Goal: Task Accomplishment & Management: Manage account settings

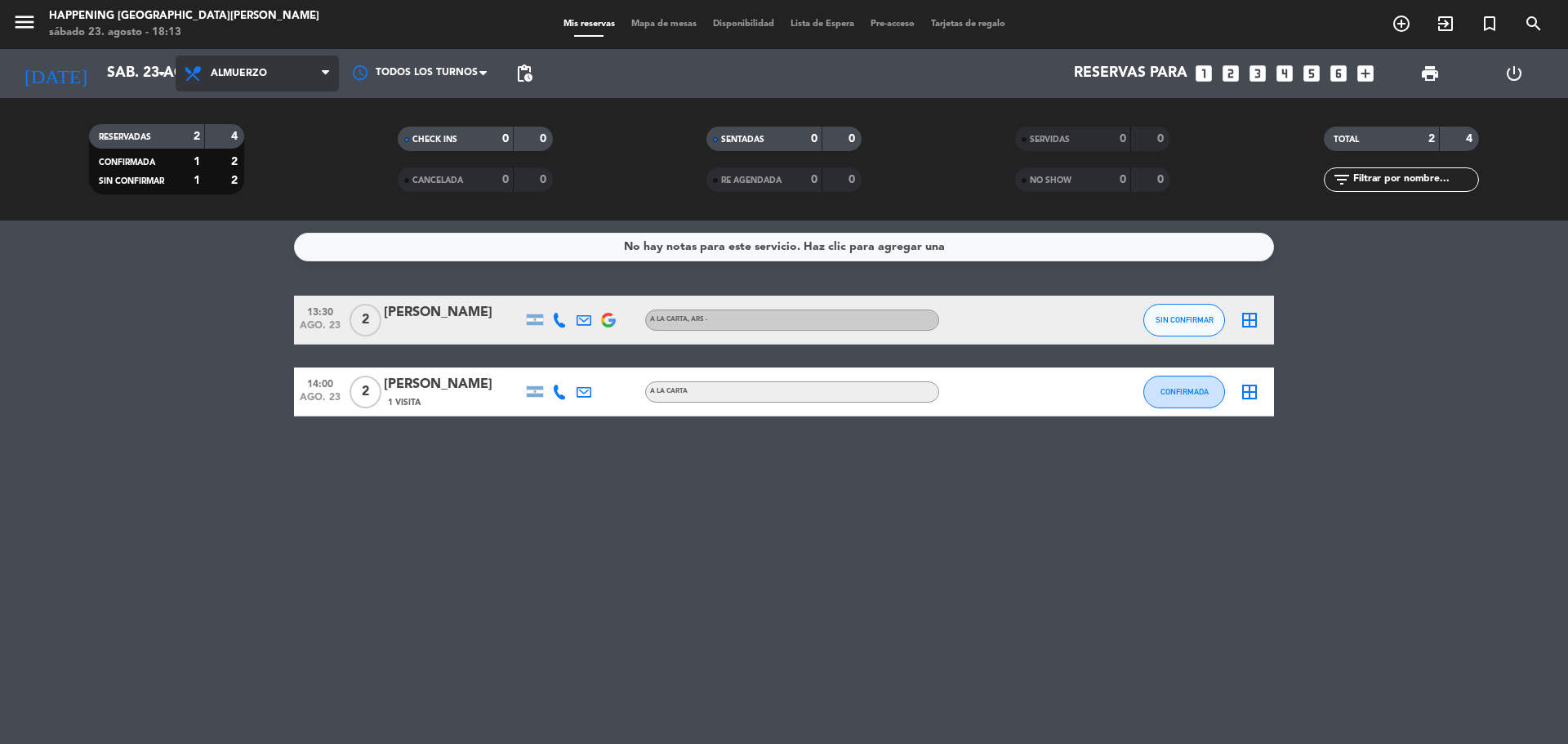
click at [238, 82] on span "Almuerzo" at bounding box center [257, 74] width 164 height 36
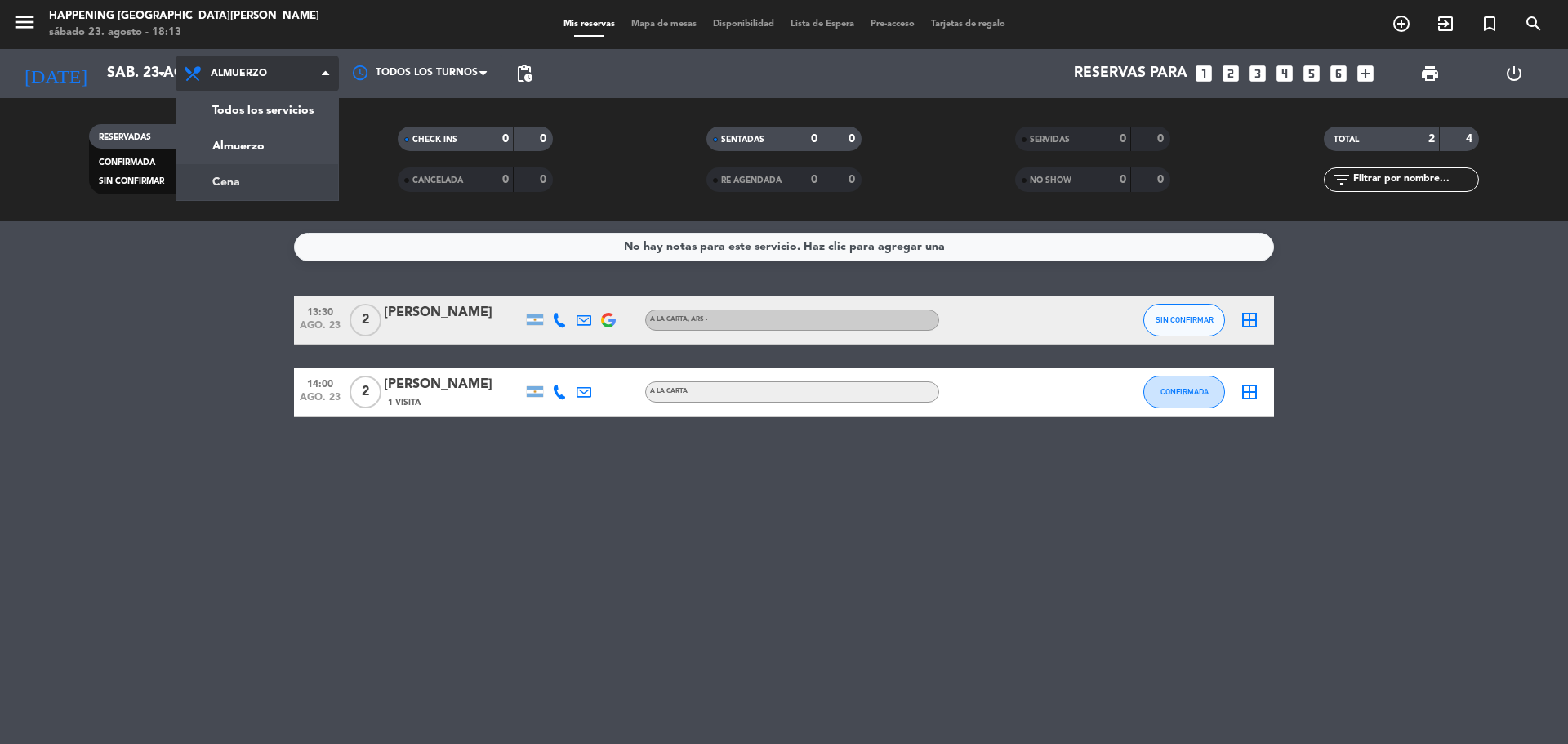
click at [234, 182] on div "menu Happening Puerto [PERSON_NAME] [DATE] 23. agosto - 18:13 Mis reservas Mapa…" at bounding box center [784, 110] width 1568 height 220
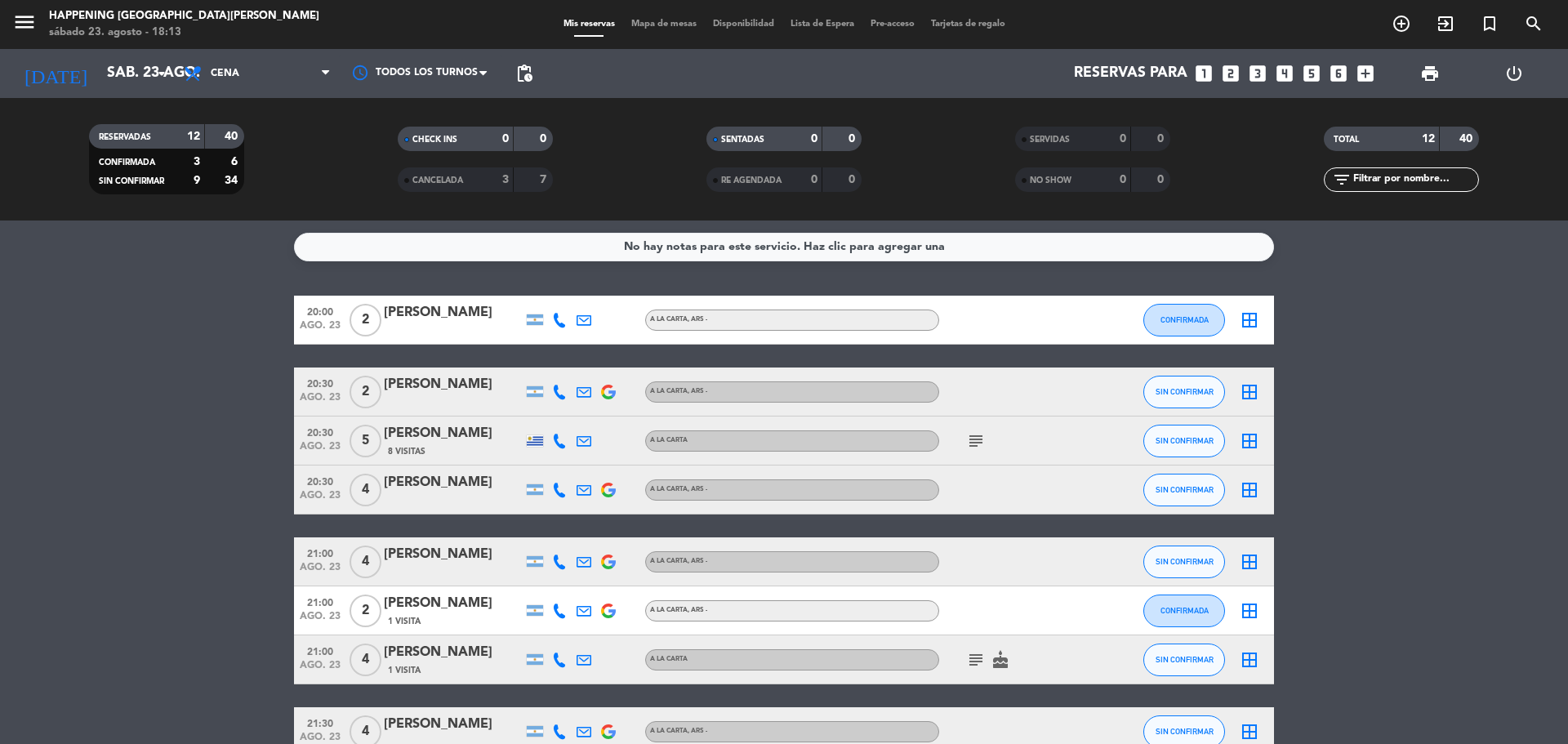
click at [976, 434] on icon "subject" at bounding box center [976, 440] width 19 height 19
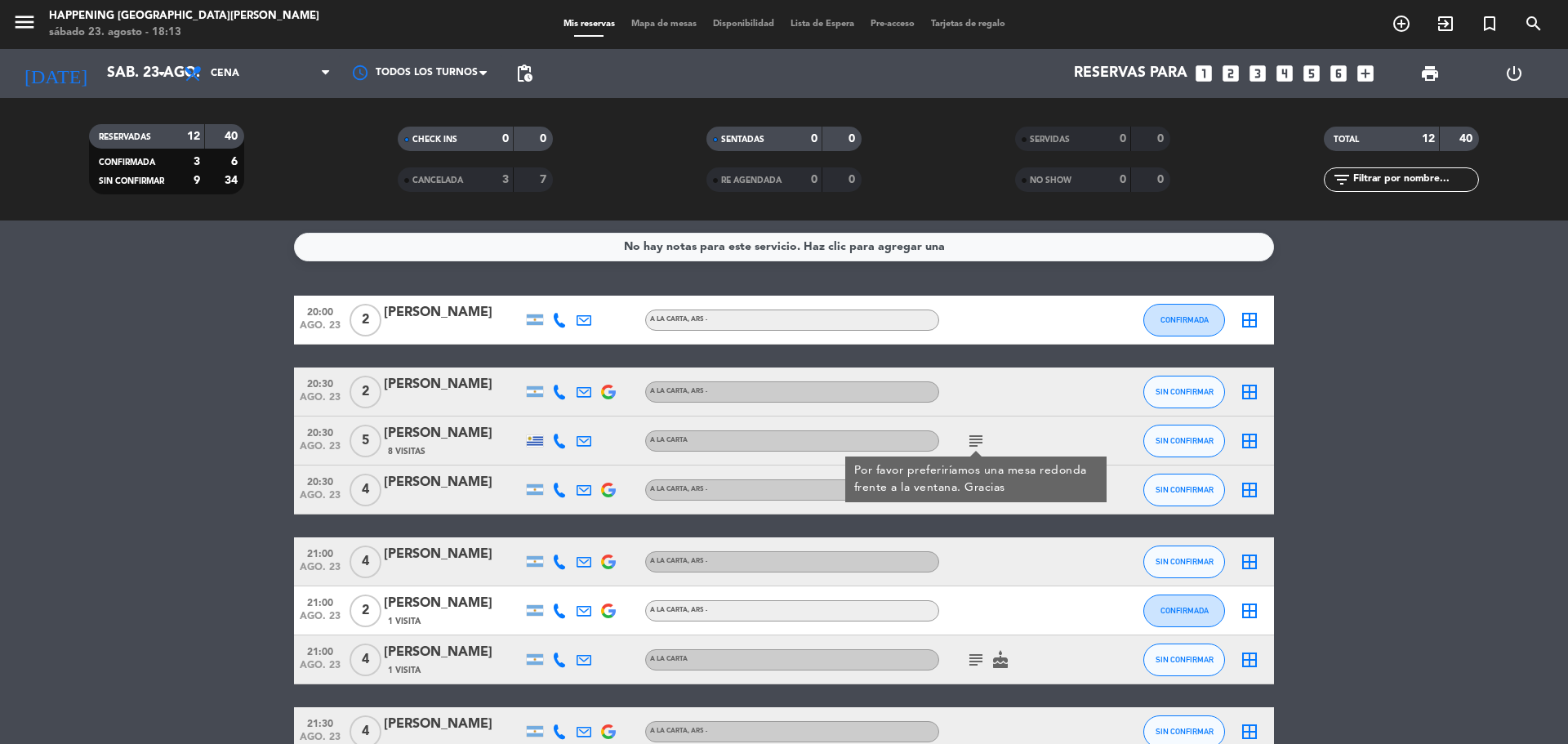
click at [969, 665] on icon "subject" at bounding box center [976, 660] width 19 height 19
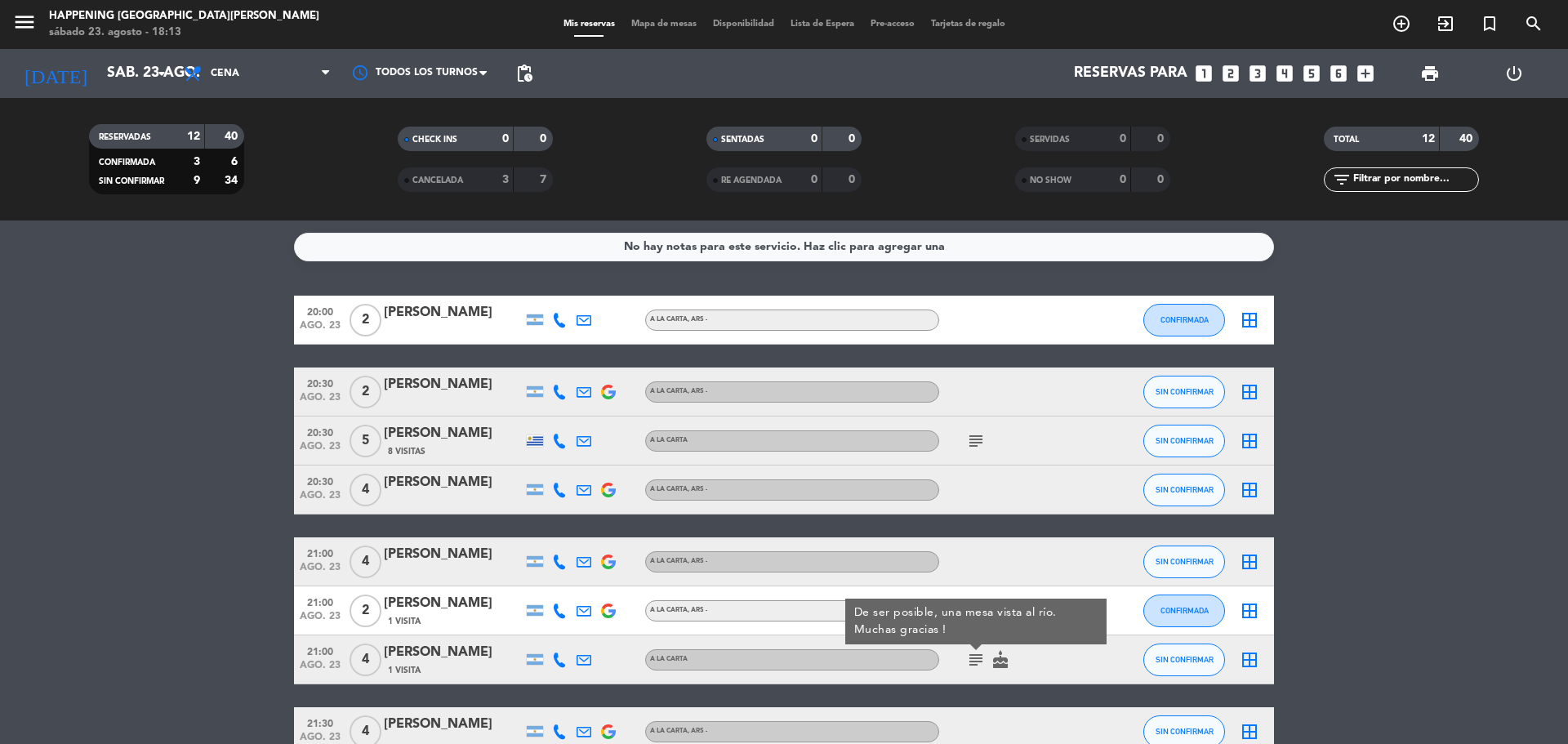
click at [970, 666] on icon "subject" at bounding box center [976, 660] width 19 height 19
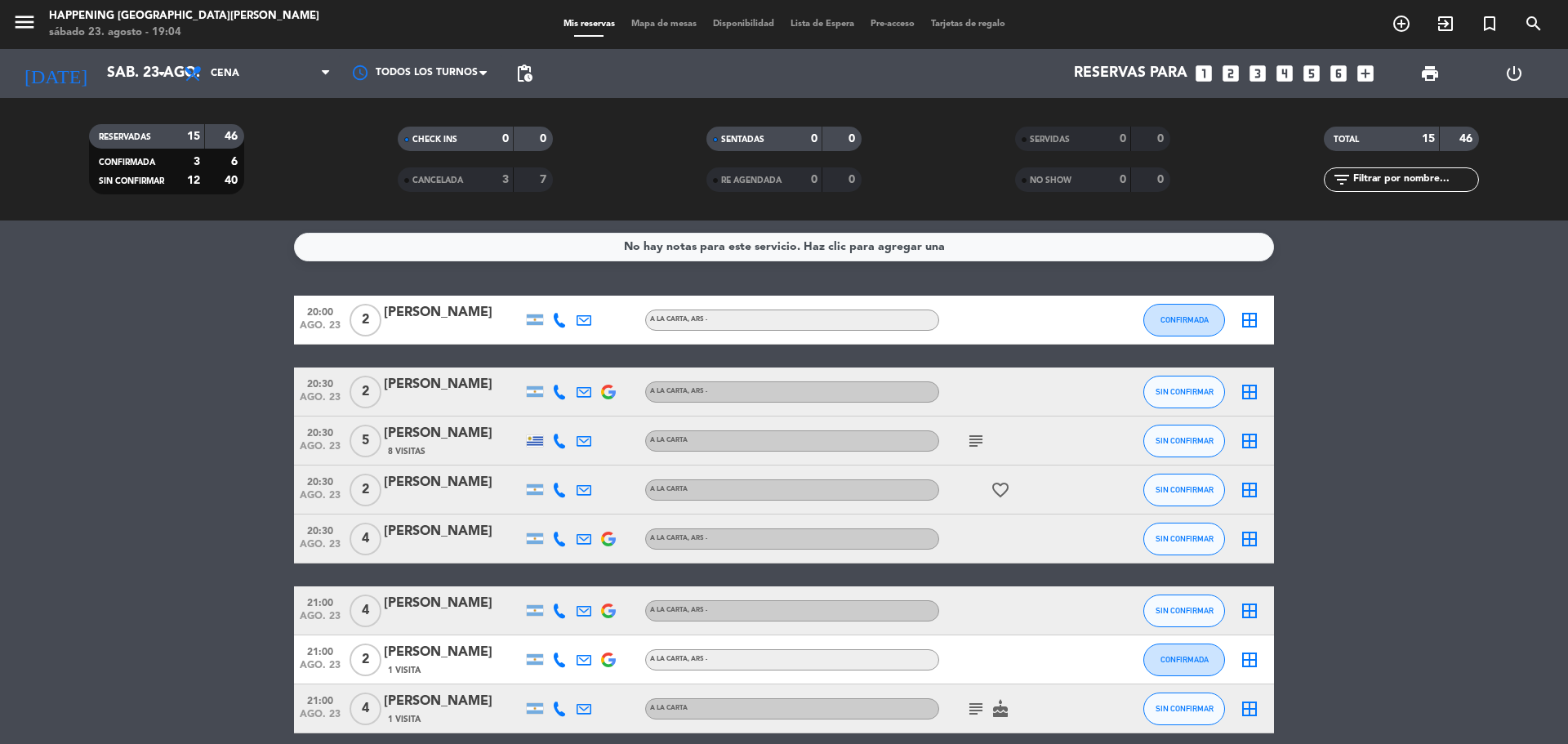
click at [981, 460] on div "subject" at bounding box center [1012, 440] width 147 height 48
click at [979, 448] on icon "subject" at bounding box center [976, 440] width 19 height 19
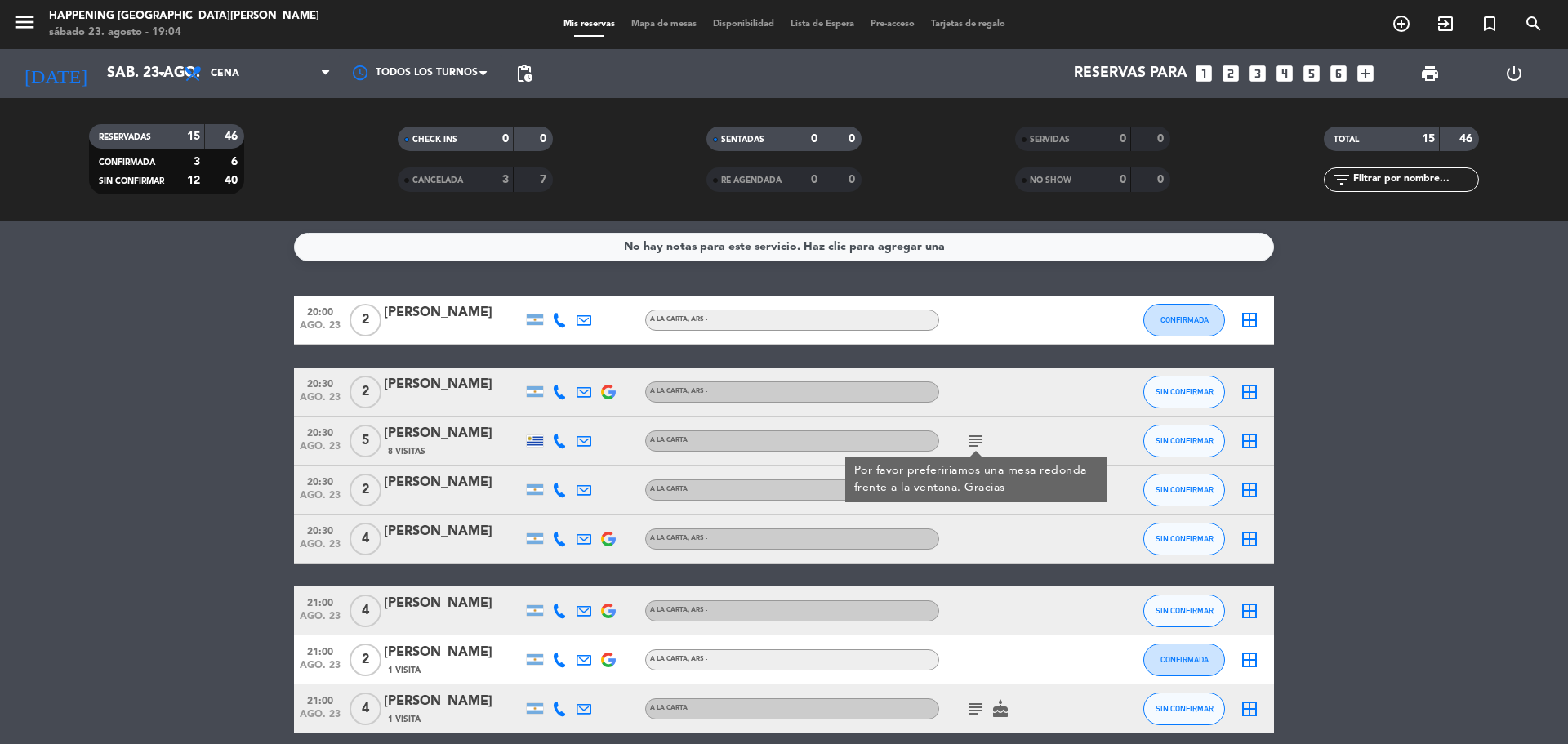
click at [979, 435] on icon "subject" at bounding box center [976, 440] width 19 height 19
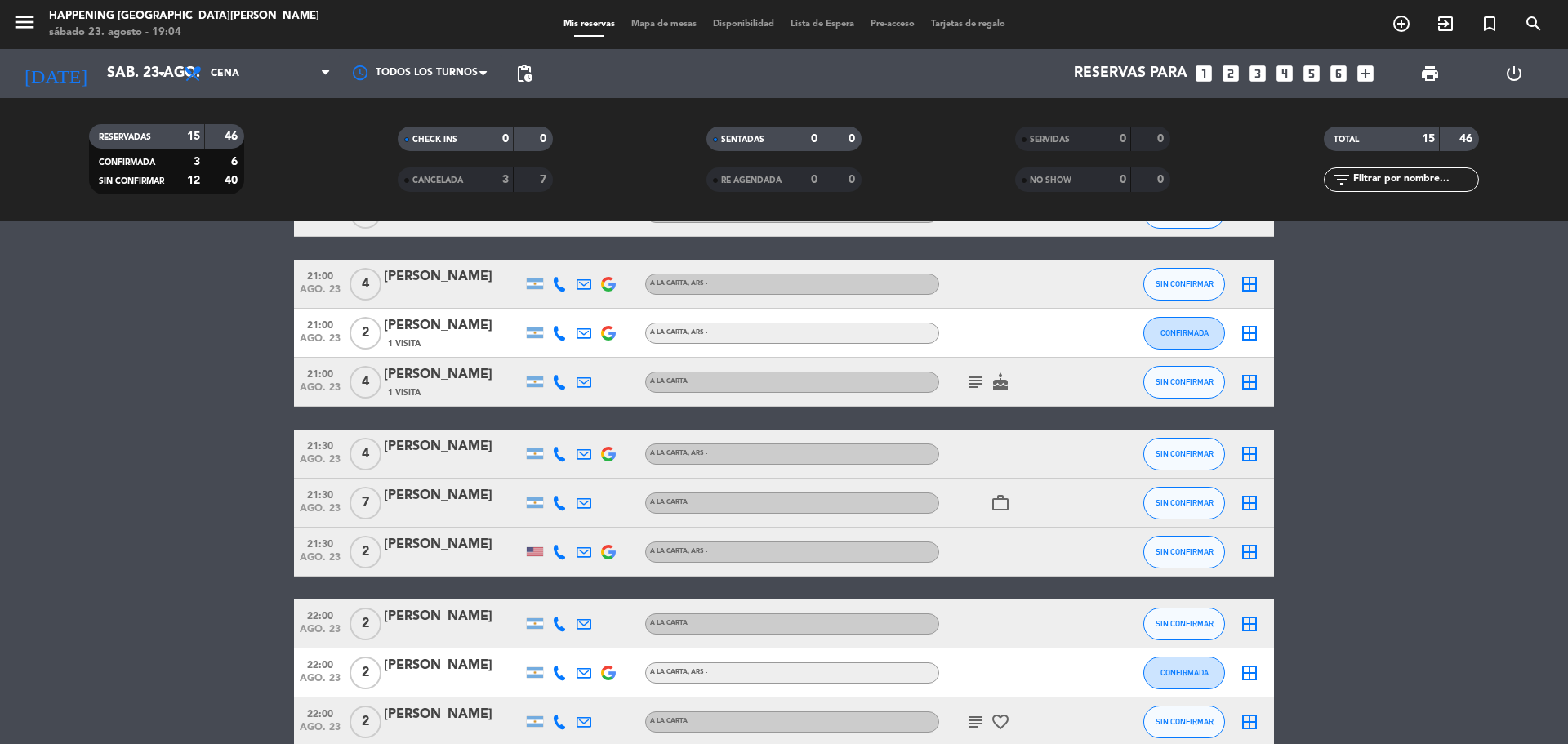
scroll to position [408, 0]
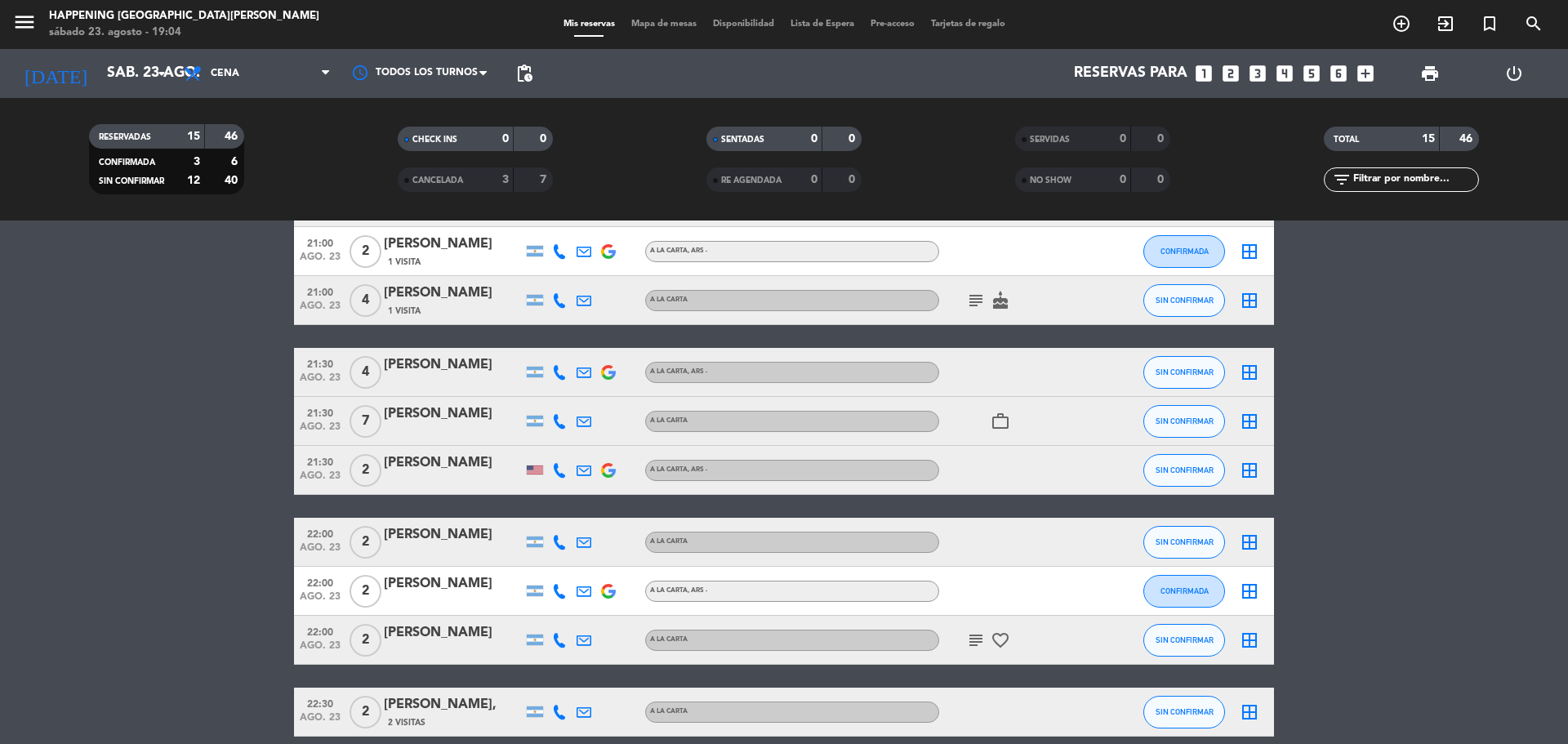
click at [974, 640] on icon "subject" at bounding box center [976, 640] width 19 height 19
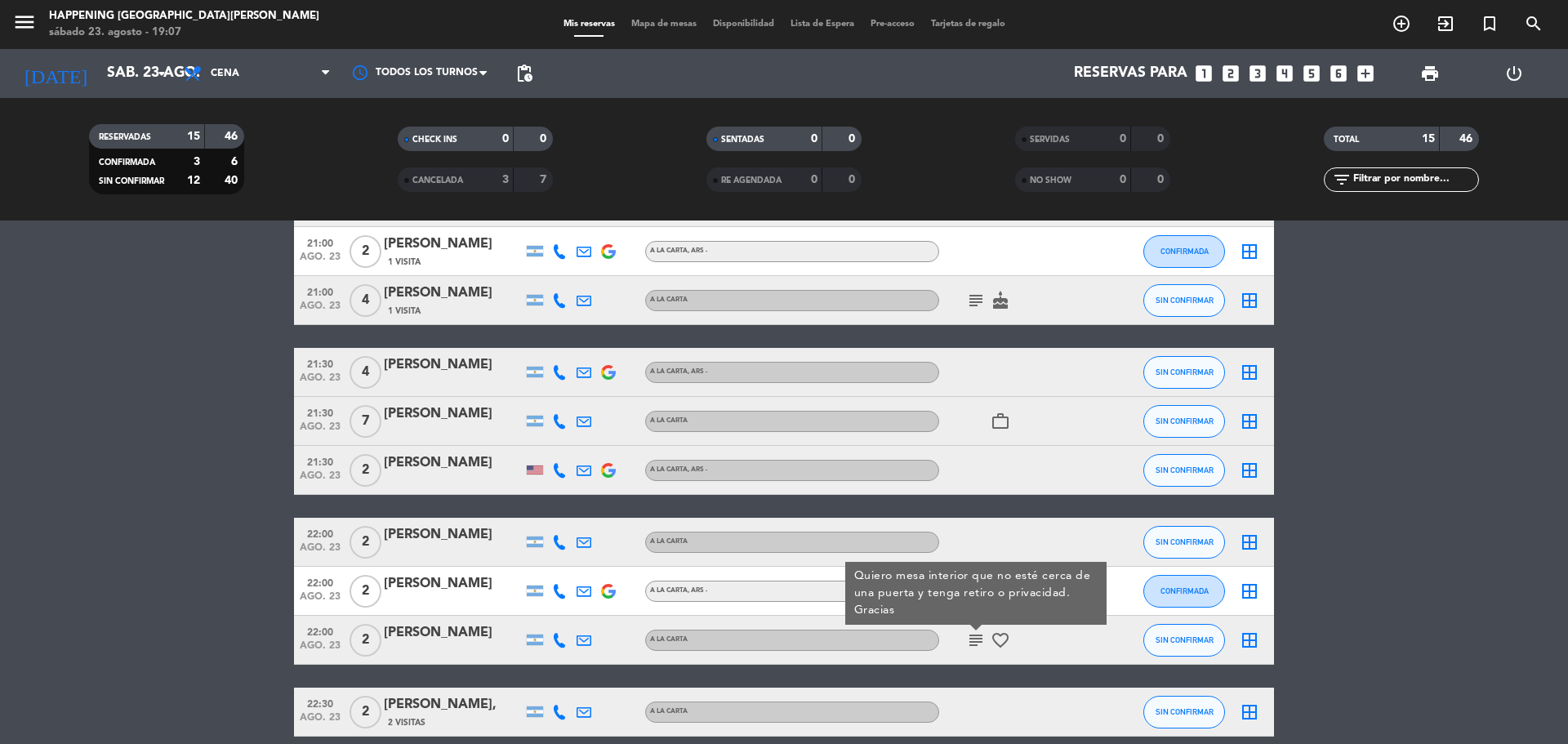
scroll to position [483, 0]
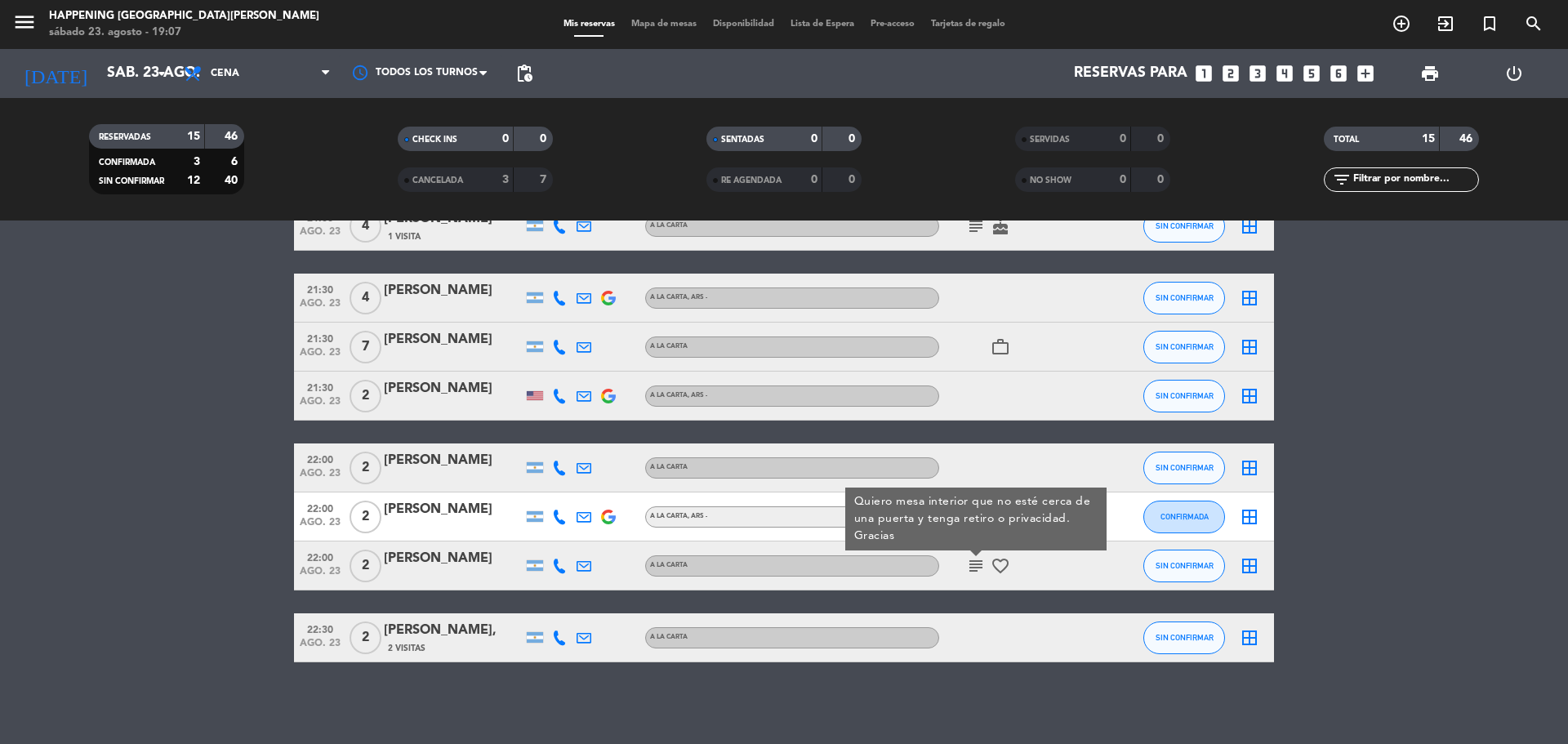
click at [1542, 490] on bookings-row "20:00 [DATE] 2 [PERSON_NAME] A LA CARTA , ARS - CONFIRMADA border_all 20:30 [DA…" at bounding box center [784, 237] width 1568 height 849
